Goal: Information Seeking & Learning: Find specific page/section

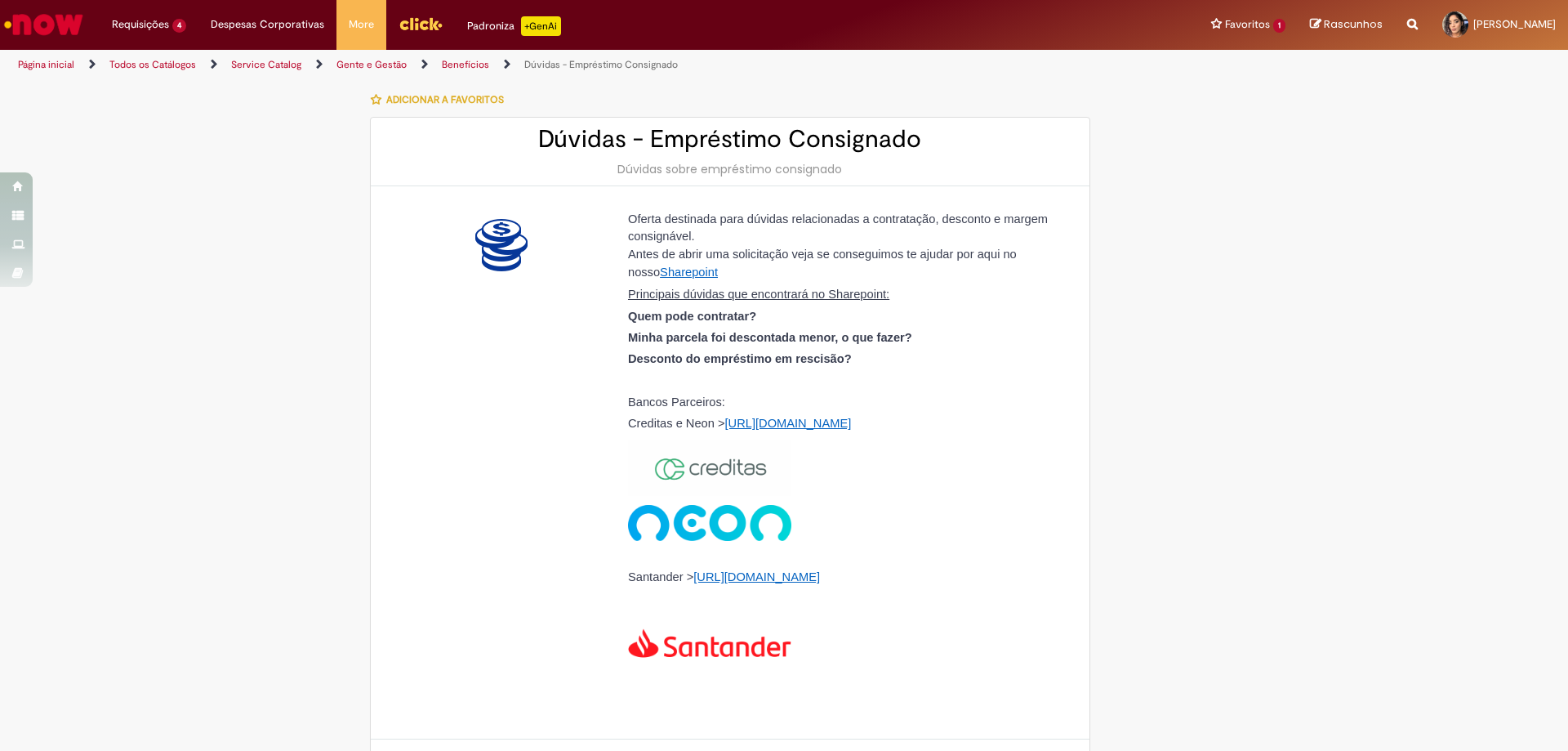
click at [80, 19] on img "Ir para a Homepage" at bounding box center [43, 24] width 84 height 33
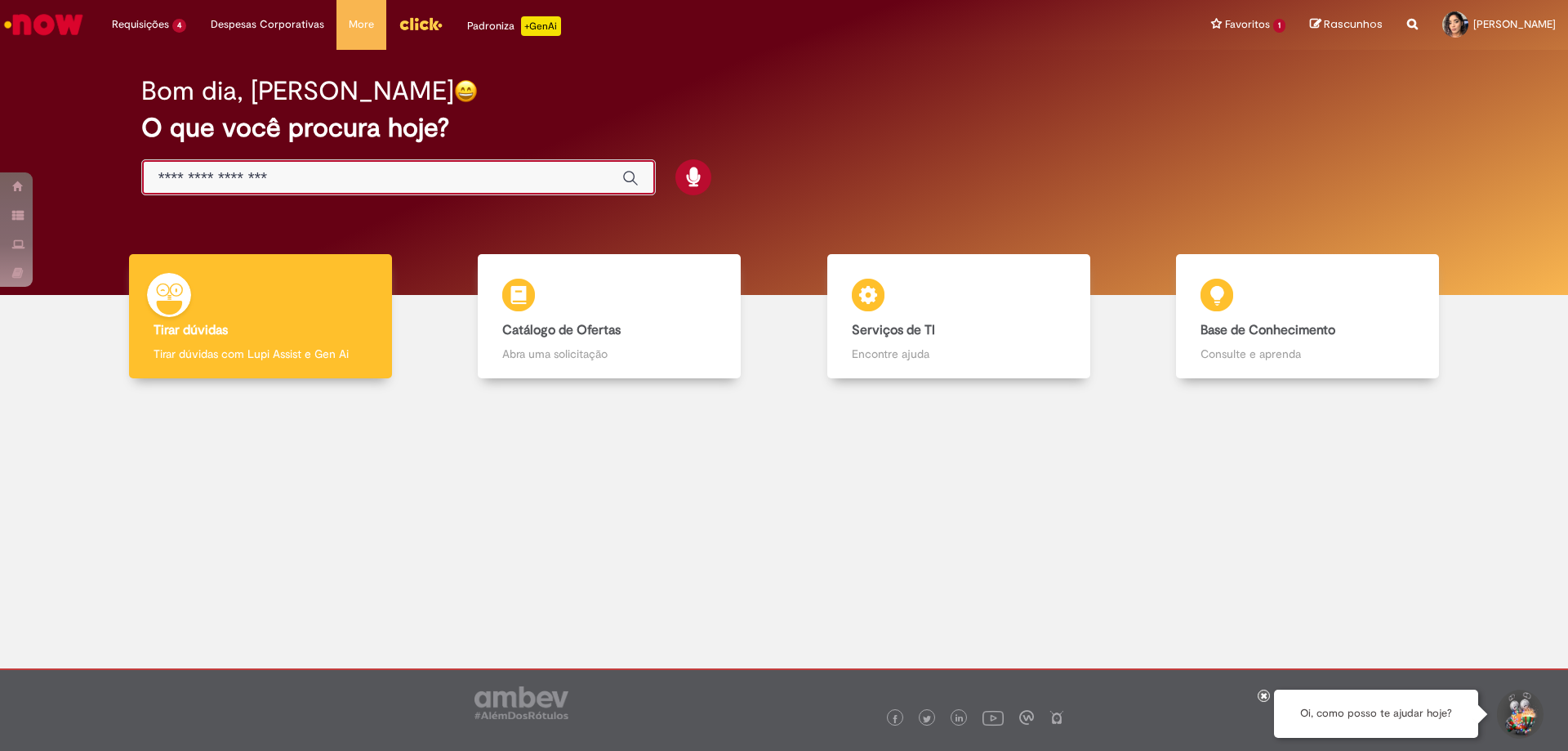
click at [257, 183] on input "Basta digitar aqui" at bounding box center [381, 178] width 447 height 19
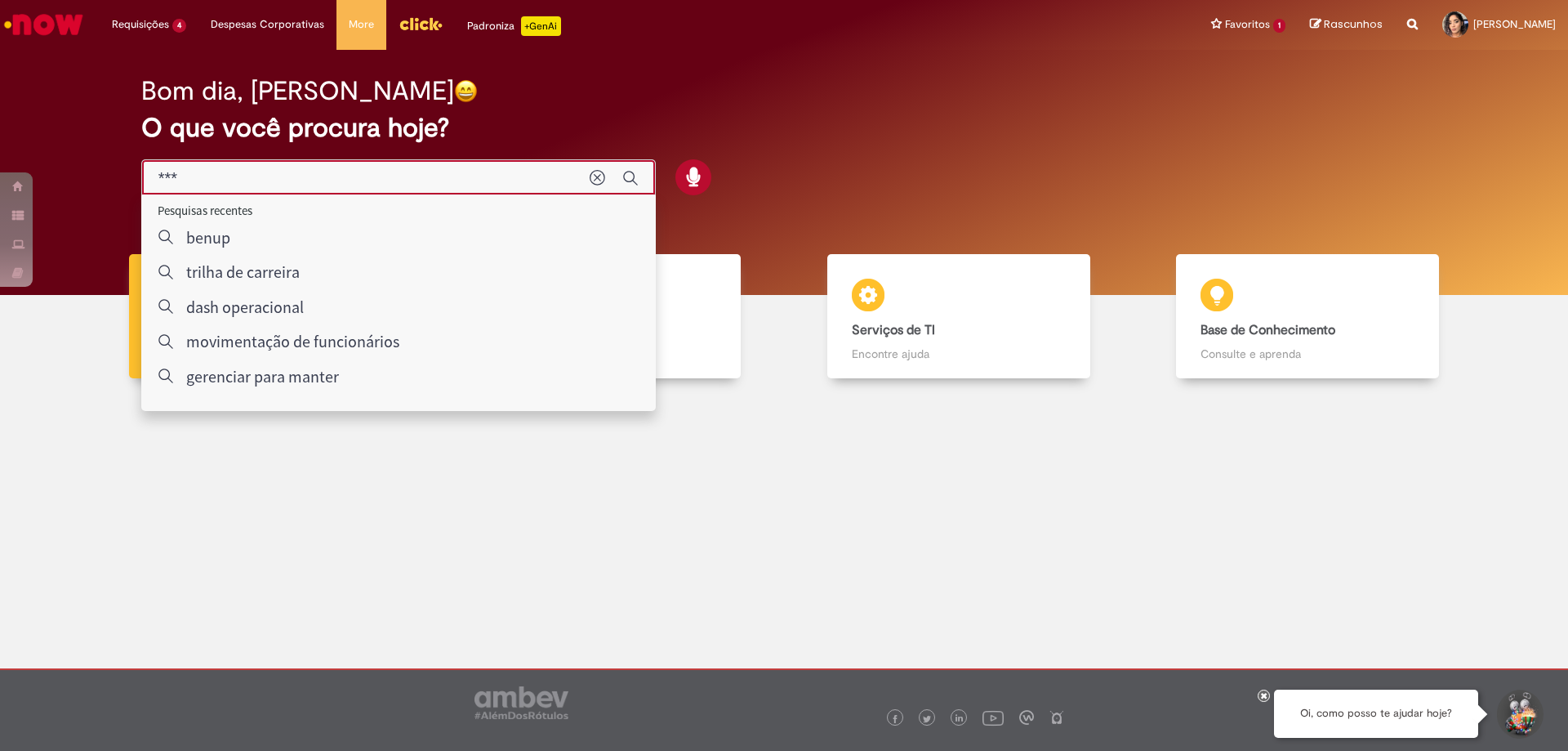
type input "****"
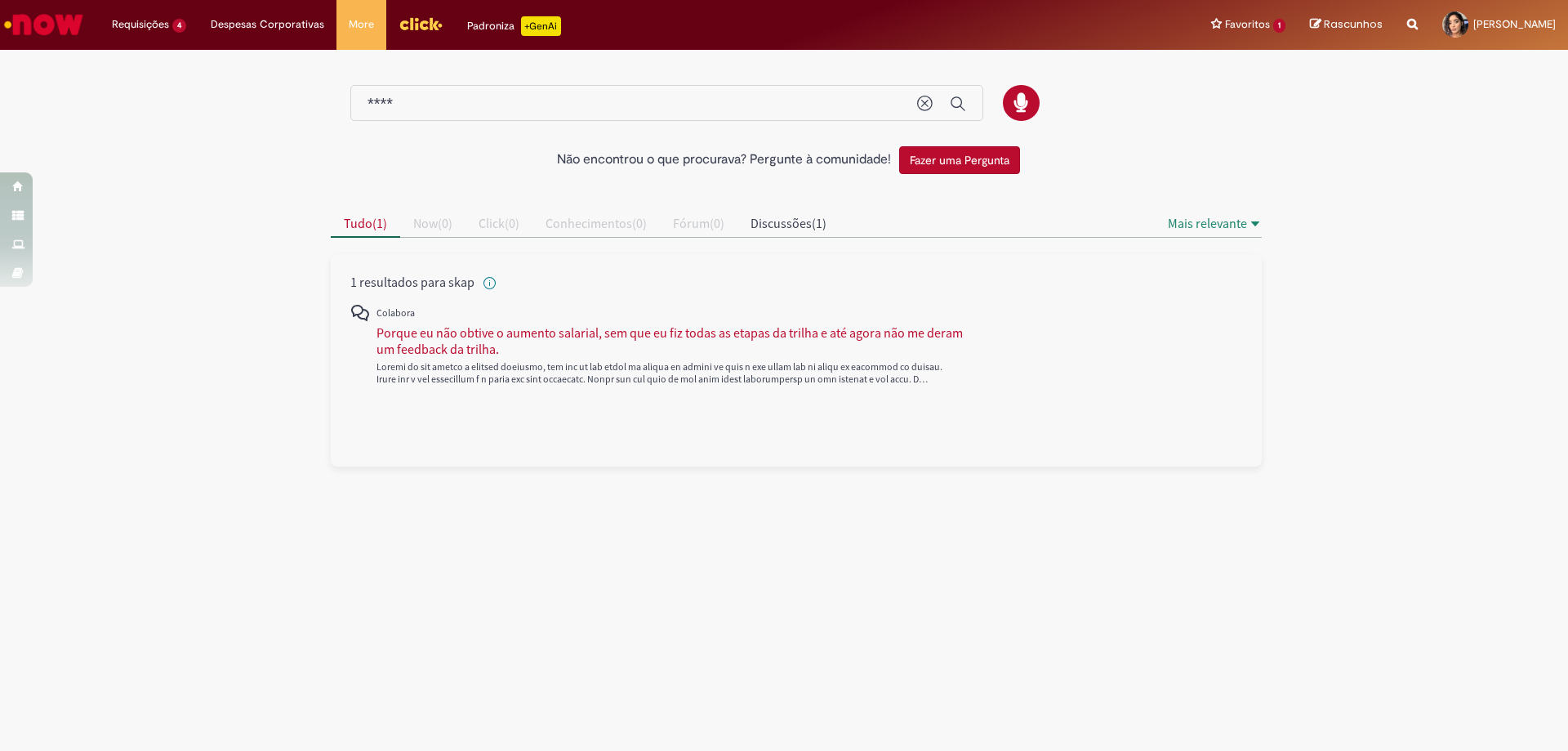
click at [431, 456] on div "1 resultados para skap" at bounding box center [796, 361] width 931 height 213
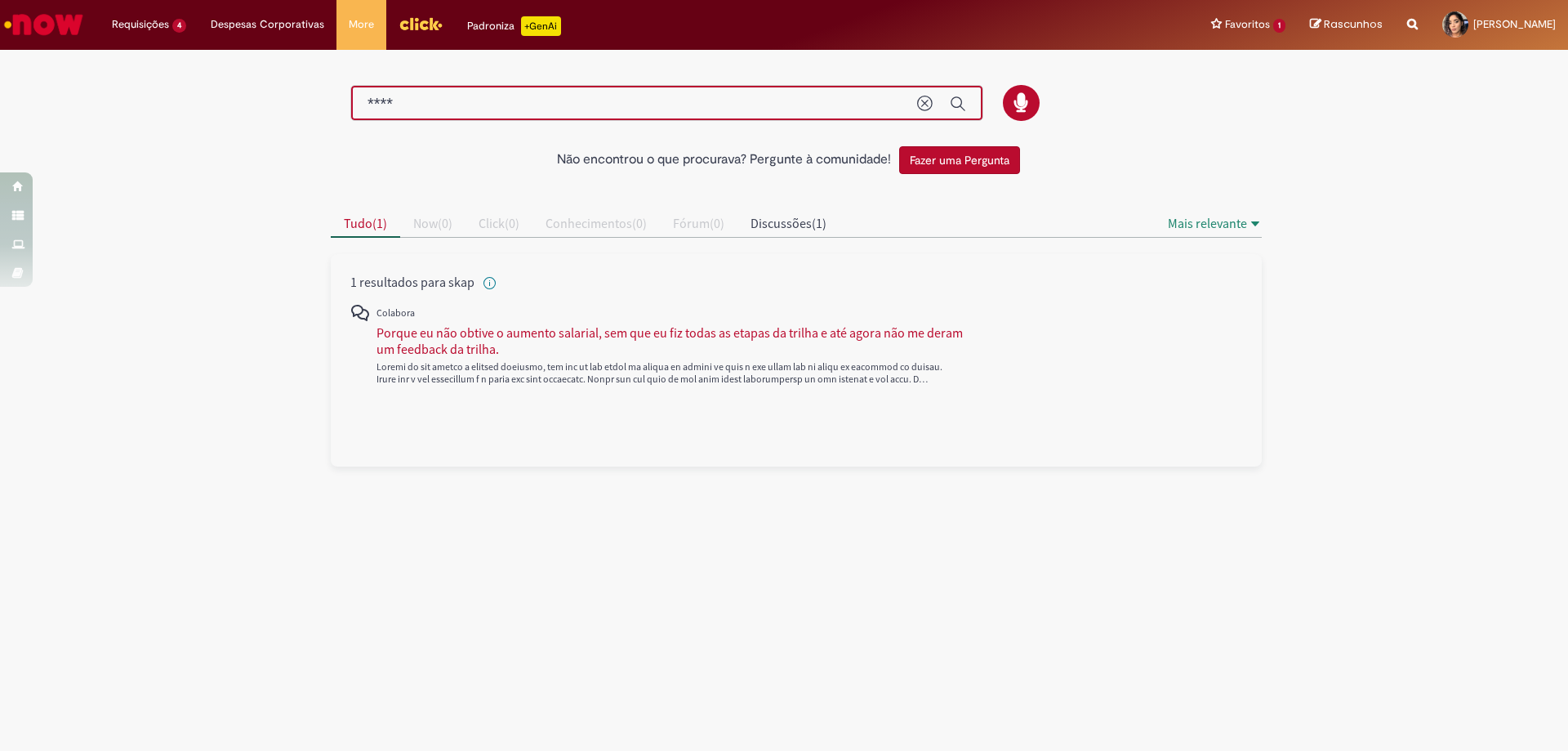
click at [426, 106] on input "****" at bounding box center [634, 105] width 534 height 19
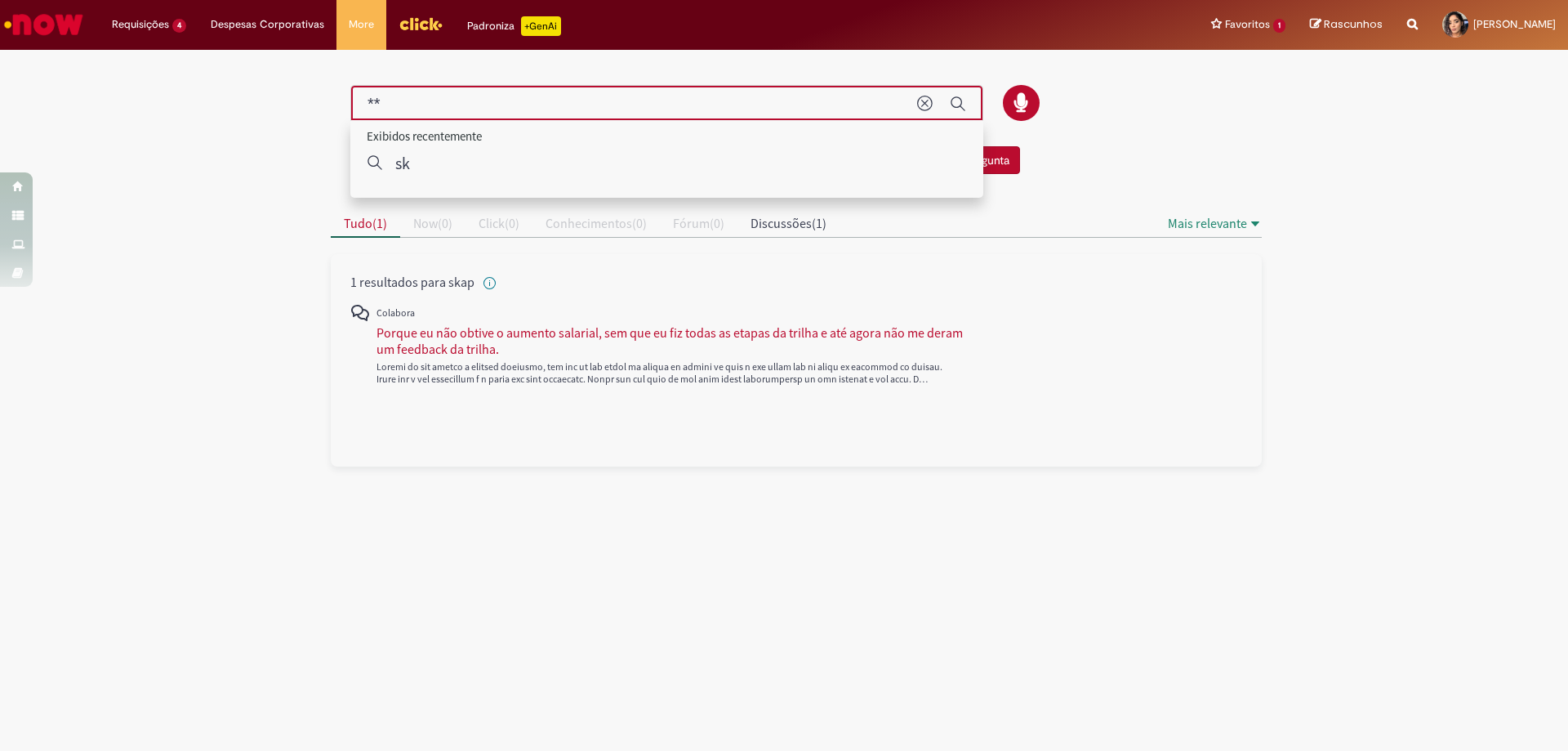
type input "*"
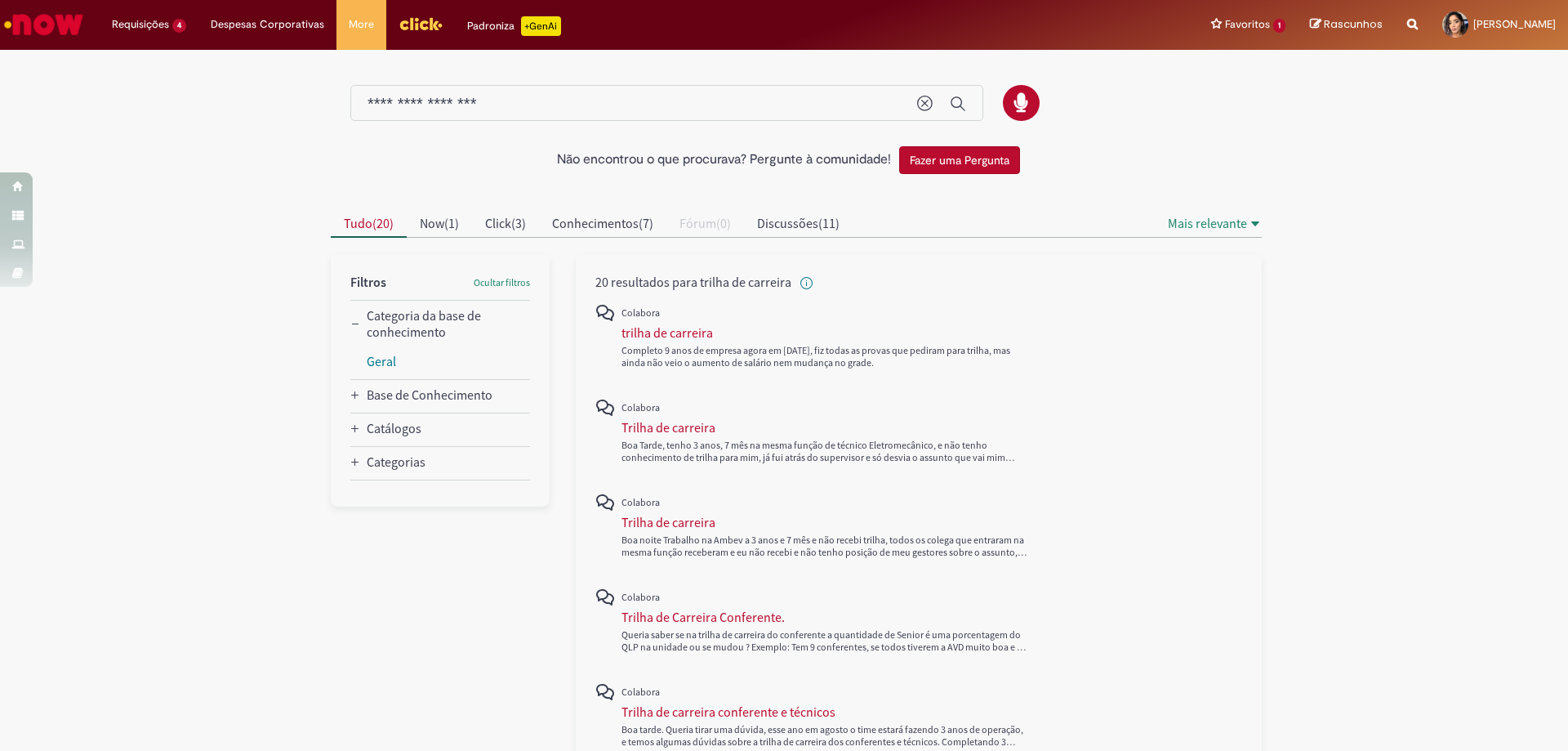
type input "**********"
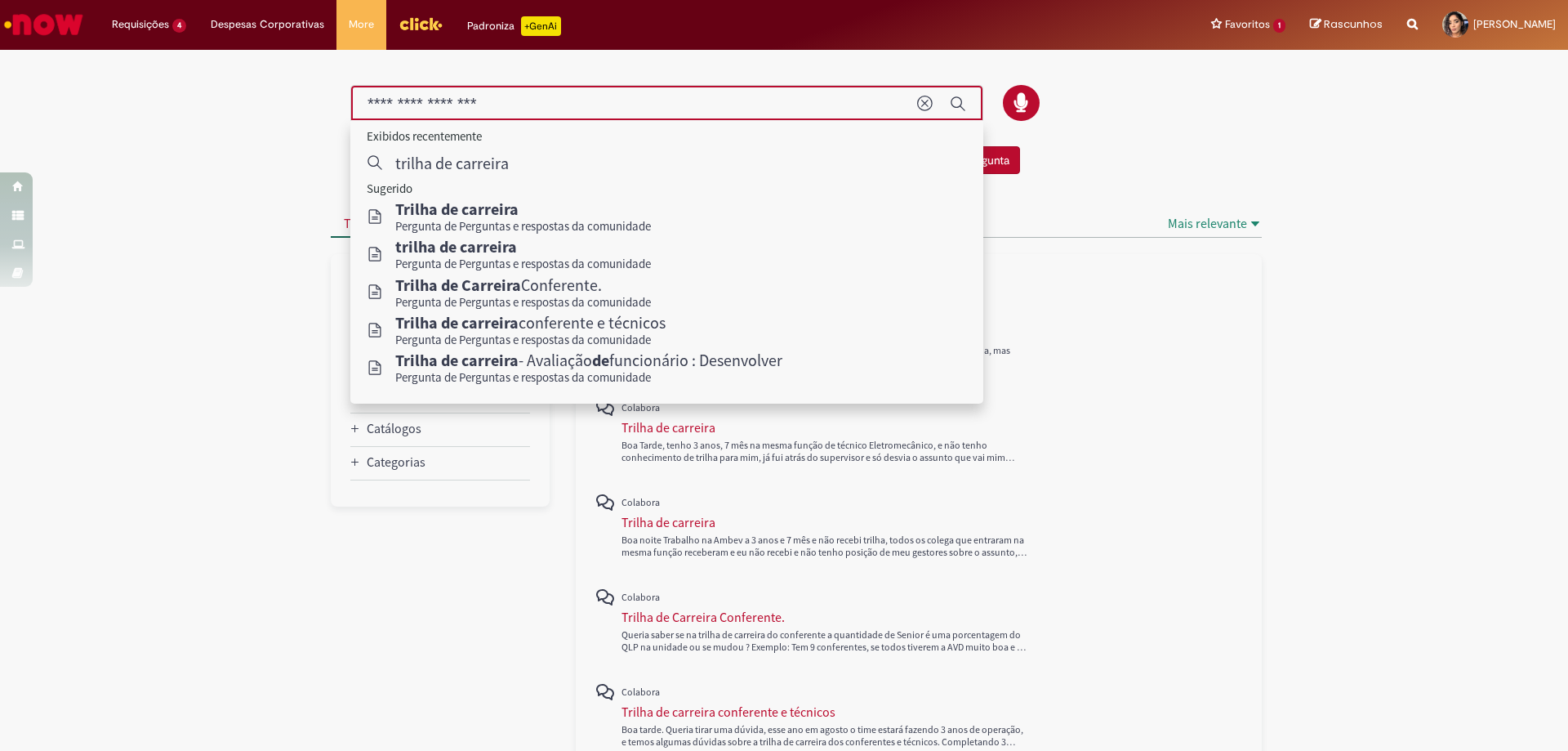
drag, startPoint x: 501, startPoint y: 103, endPoint x: 277, endPoint y: 108, distance: 224.1
click at [277, 108] on div "Não encontrou o que procurava? Pergunte à comunidade! Fazer uma Pergunta Cancel…" at bounding box center [784, 694] width 1568 height 1284
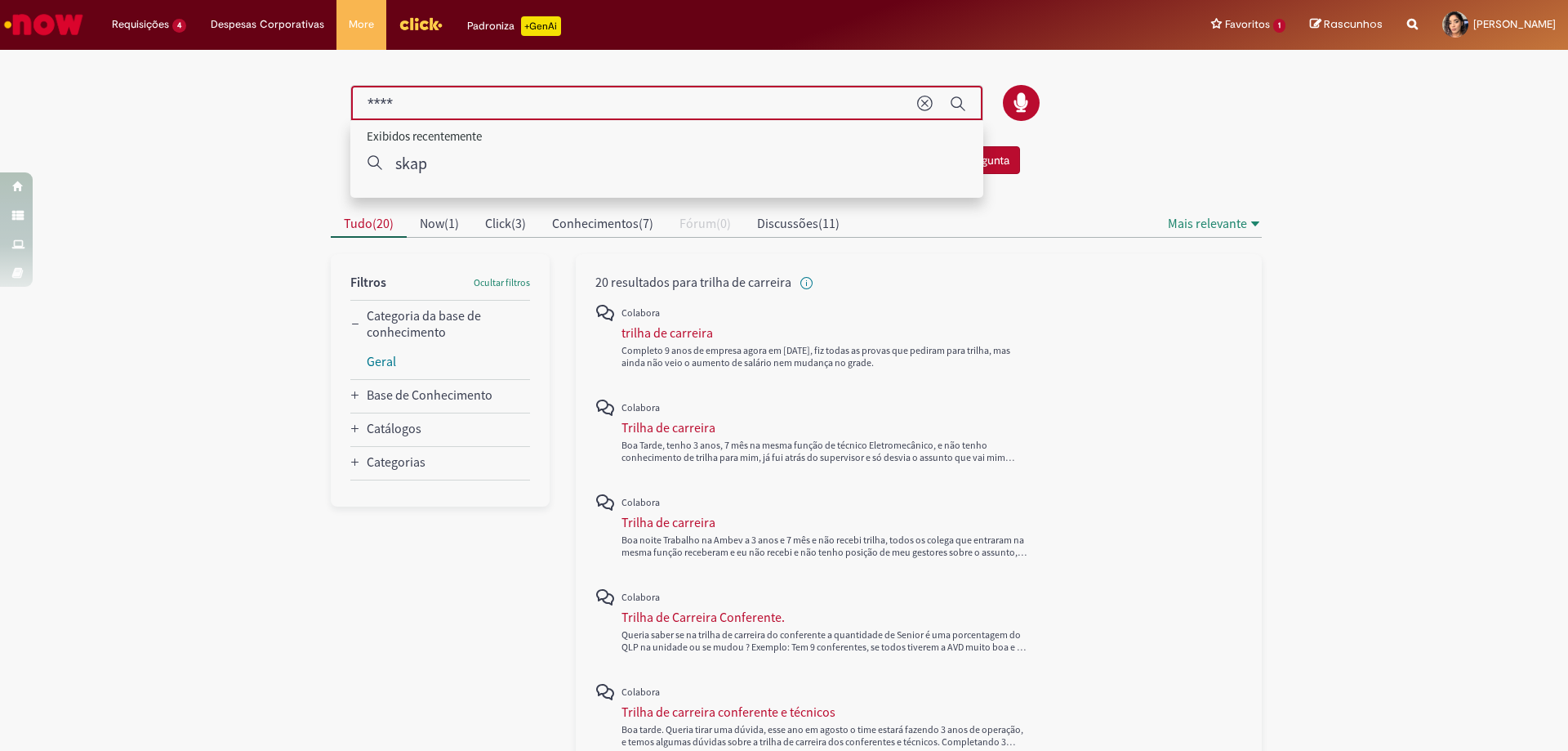
type input "****"
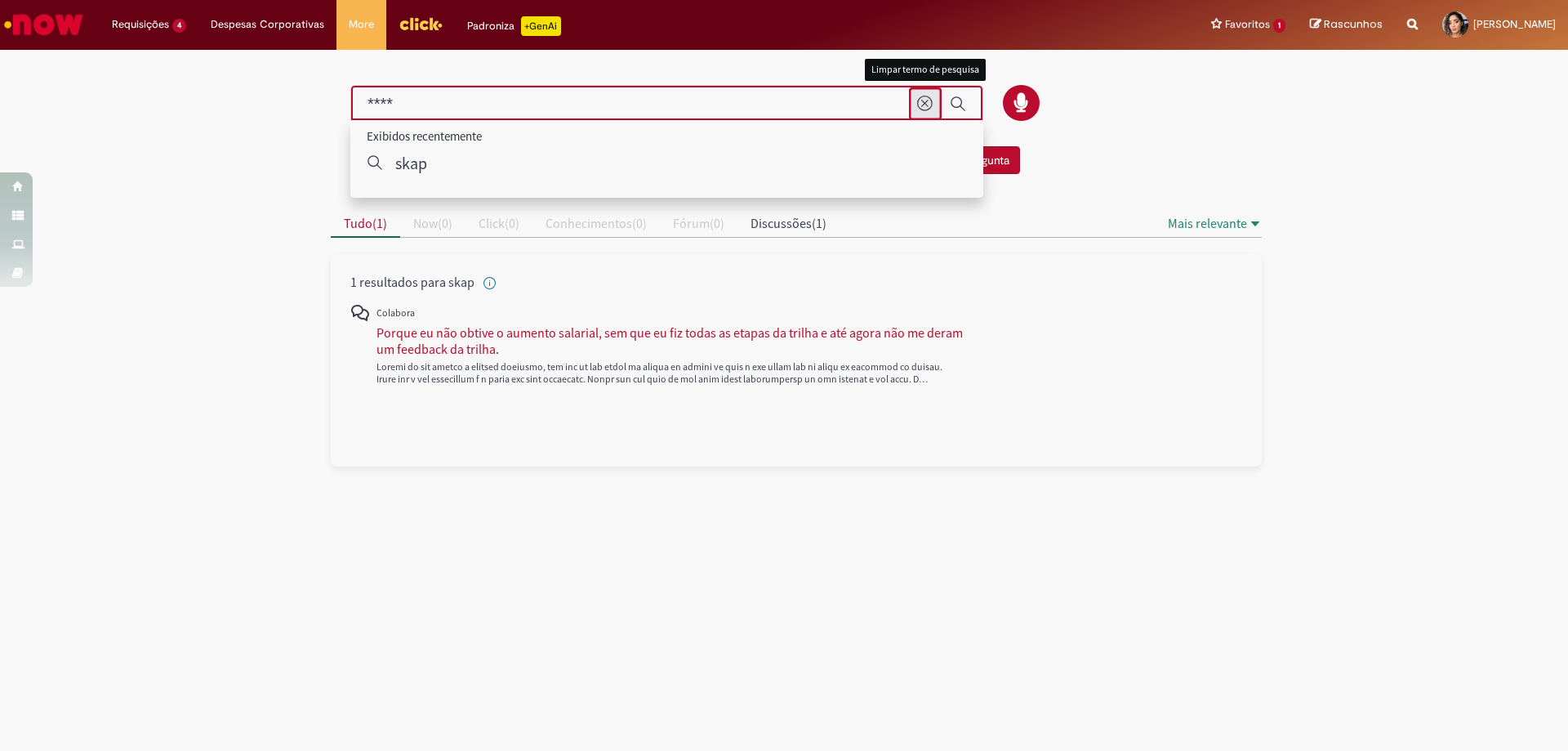
click at [929, 102] on icon "Limpar termo de pesquisa" at bounding box center [925, 103] width 16 height 16
type input "****"
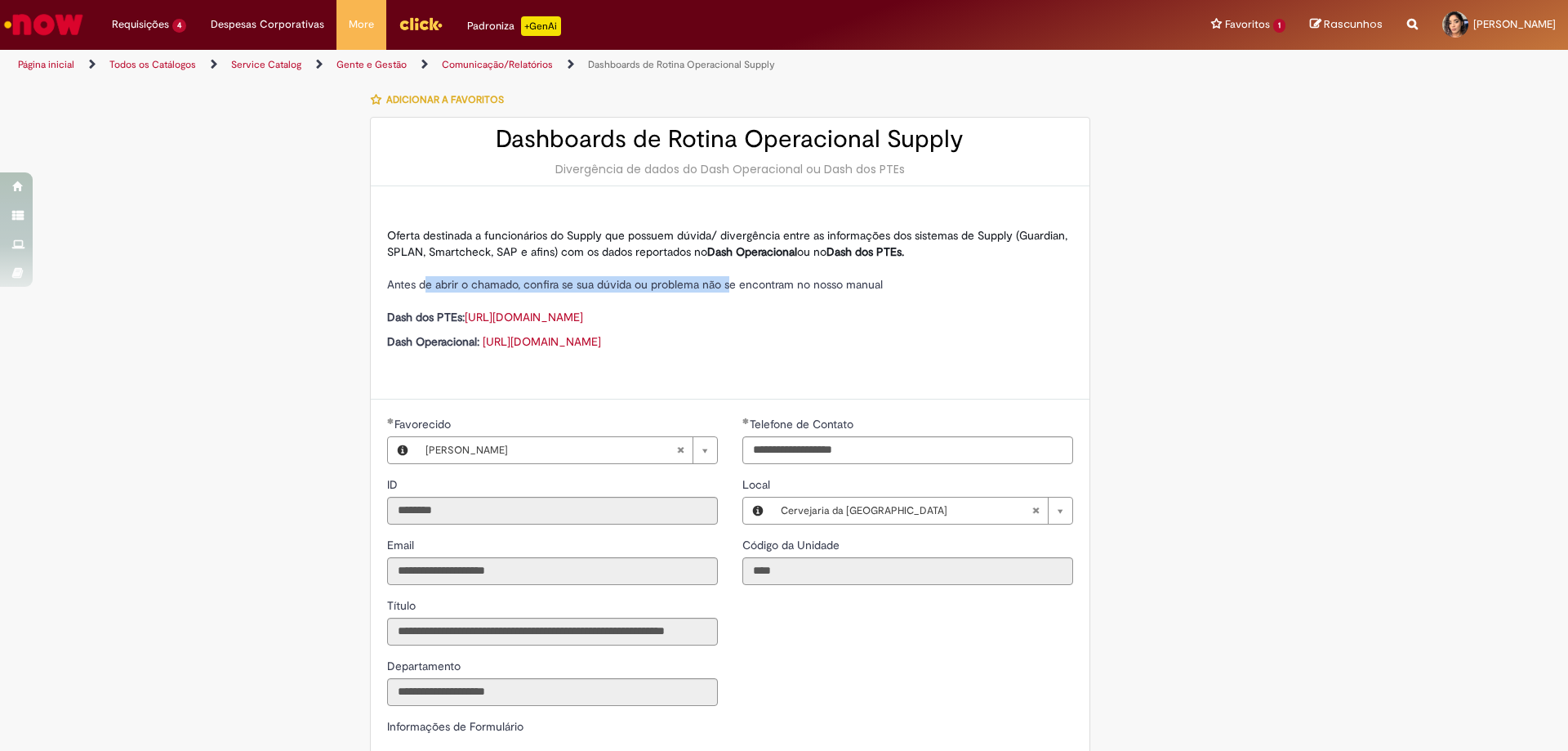
drag, startPoint x: 422, startPoint y: 284, endPoint x: 725, endPoint y: 292, distance: 303.1
click at [726, 292] on p "Oferta destinada a funcionários do Supply que possuem dúvida/ divergência entre…" at bounding box center [730, 275] width 686 height 98
click at [573, 277] on span "Antes de abrir o chamado, confira se sua dúvida ou problema não se encontram no…" at bounding box center [635, 284] width 496 height 15
drag, startPoint x: 528, startPoint y: 284, endPoint x: 969, endPoint y: 286, distance: 441.0
click at [979, 285] on p "Oferta destinada a funcionários do Supply que possuem dúvida/ divergência entre…" at bounding box center [730, 275] width 686 height 98
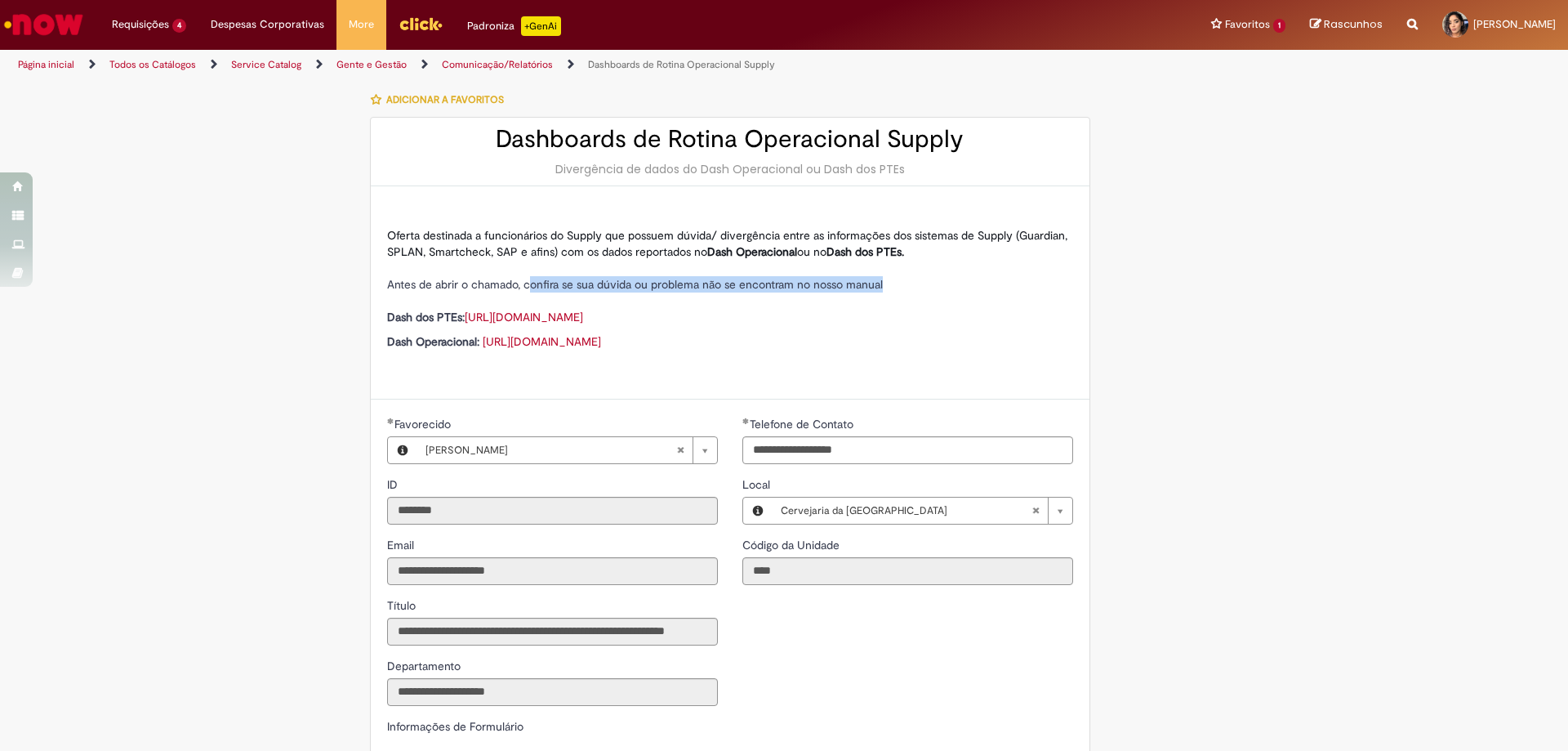
click at [929, 288] on p "Oferta destinada a funcionários do Supply que possuem dúvida/ divergência entre…" at bounding box center [730, 275] width 686 height 98
drag, startPoint x: 502, startPoint y: 254, endPoint x: 810, endPoint y: 307, distance: 312.5
click at [783, 253] on span "Oferta destinada a funcionários do Supply que possuem dúvida/ divergência entre…" at bounding box center [727, 243] width 680 height 31
click at [806, 313] on p "Oferta destinada a funcionários do Supply que possuem dúvida/ divergência entre…" at bounding box center [730, 275] width 686 height 98
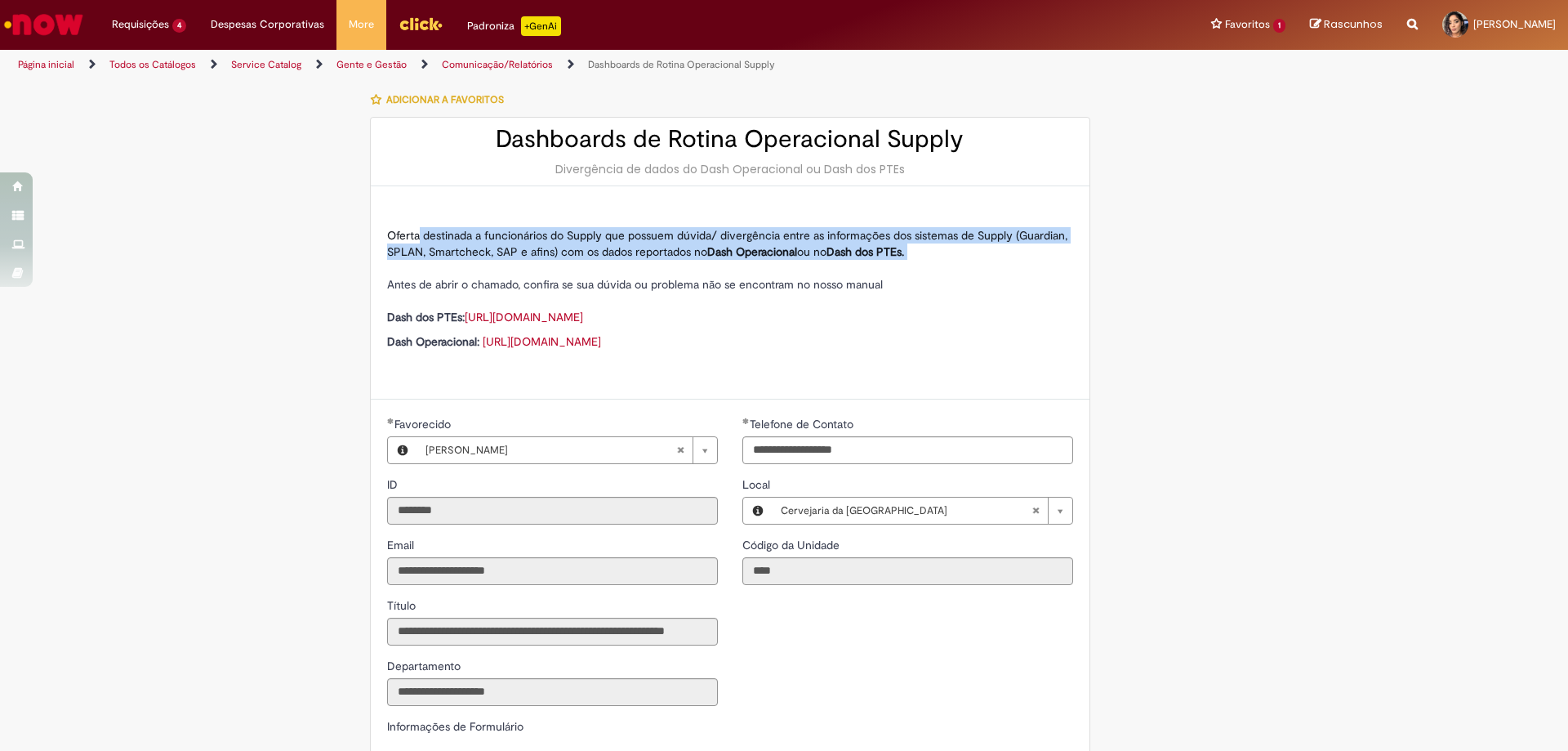
drag, startPoint x: 419, startPoint y: 229, endPoint x: 820, endPoint y: 261, distance: 402.3
click at [812, 261] on p "Oferta destinada a funcionários do Supply que possuem dúvida/ divergência entre…" at bounding box center [730, 275] width 686 height 98
click at [834, 260] on p "Oferta destinada a funcionários do Supply que possuem dúvida/ divergência entre…" at bounding box center [730, 275] width 686 height 98
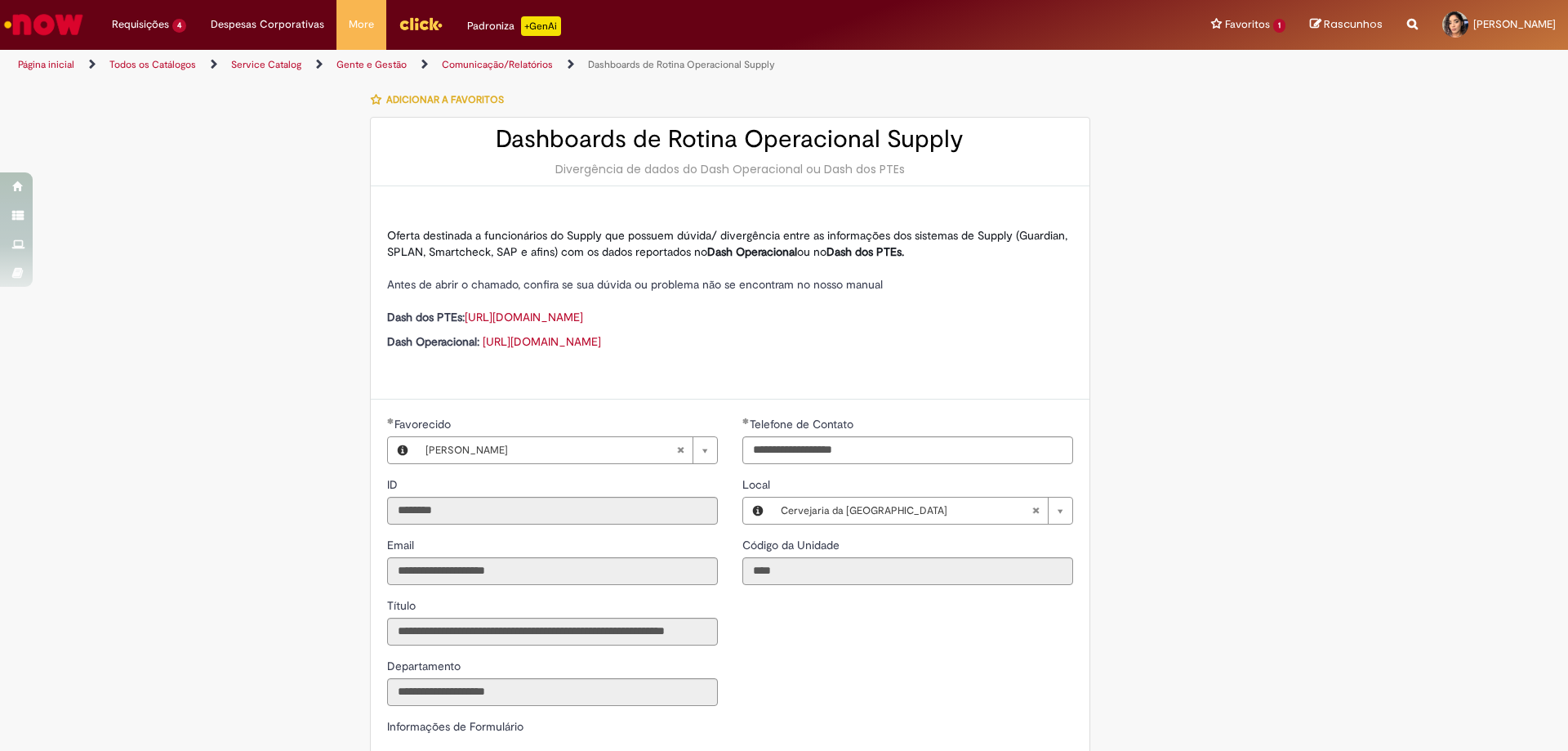
drag, startPoint x: 675, startPoint y: 201, endPoint x: 535, endPoint y: 109, distance: 167.5
click at [674, 200] on div "Oferta destinada a funcionários do Supply que possuem dúvida/ divergência entre…" at bounding box center [730, 292] width 719 height 213
